Goal: Find specific page/section: Find specific page/section

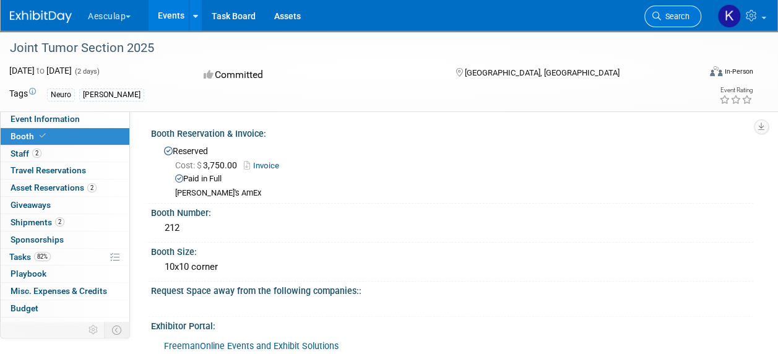
click at [669, 19] on span "Search" at bounding box center [675, 16] width 28 height 9
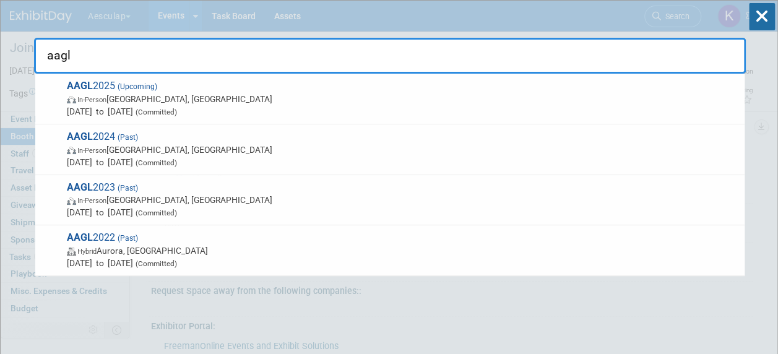
drag, startPoint x: 75, startPoint y: 56, endPoint x: 37, endPoint y: 62, distance: 38.8
click at [37, 62] on input "aagl" at bounding box center [389, 56] width 711 height 36
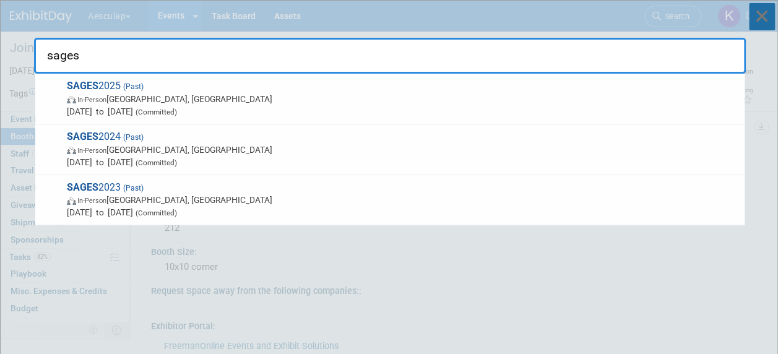
type input "sages"
click at [766, 14] on icon at bounding box center [761, 16] width 26 height 27
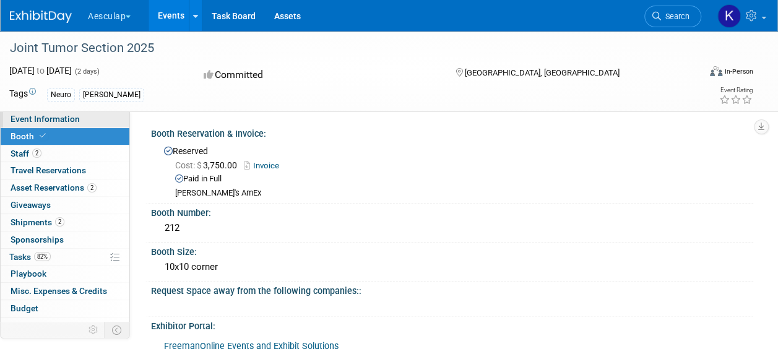
click at [75, 122] on span "Event Information" at bounding box center [45, 119] width 69 height 10
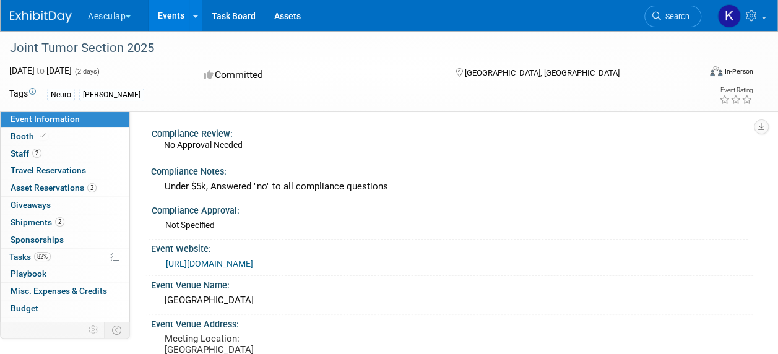
drag, startPoint x: 9, startPoint y: 48, endPoint x: 151, endPoint y: 50, distance: 142.3
click at [151, 50] on div "Joint Tumor Section 2025" at bounding box center [347, 48] width 683 height 22
copy div "Joint Tumor Section 2025"
click at [67, 137] on link "Booth" at bounding box center [65, 136] width 129 height 17
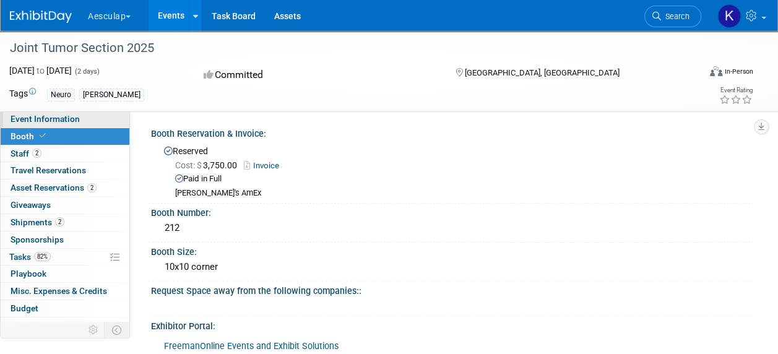
click at [61, 117] on span "Event Information" at bounding box center [45, 119] width 69 height 10
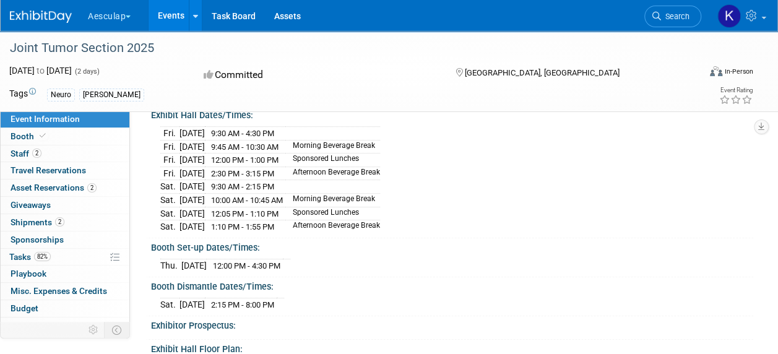
scroll to position [312, 0]
